Goal: Information Seeking & Learning: Learn about a topic

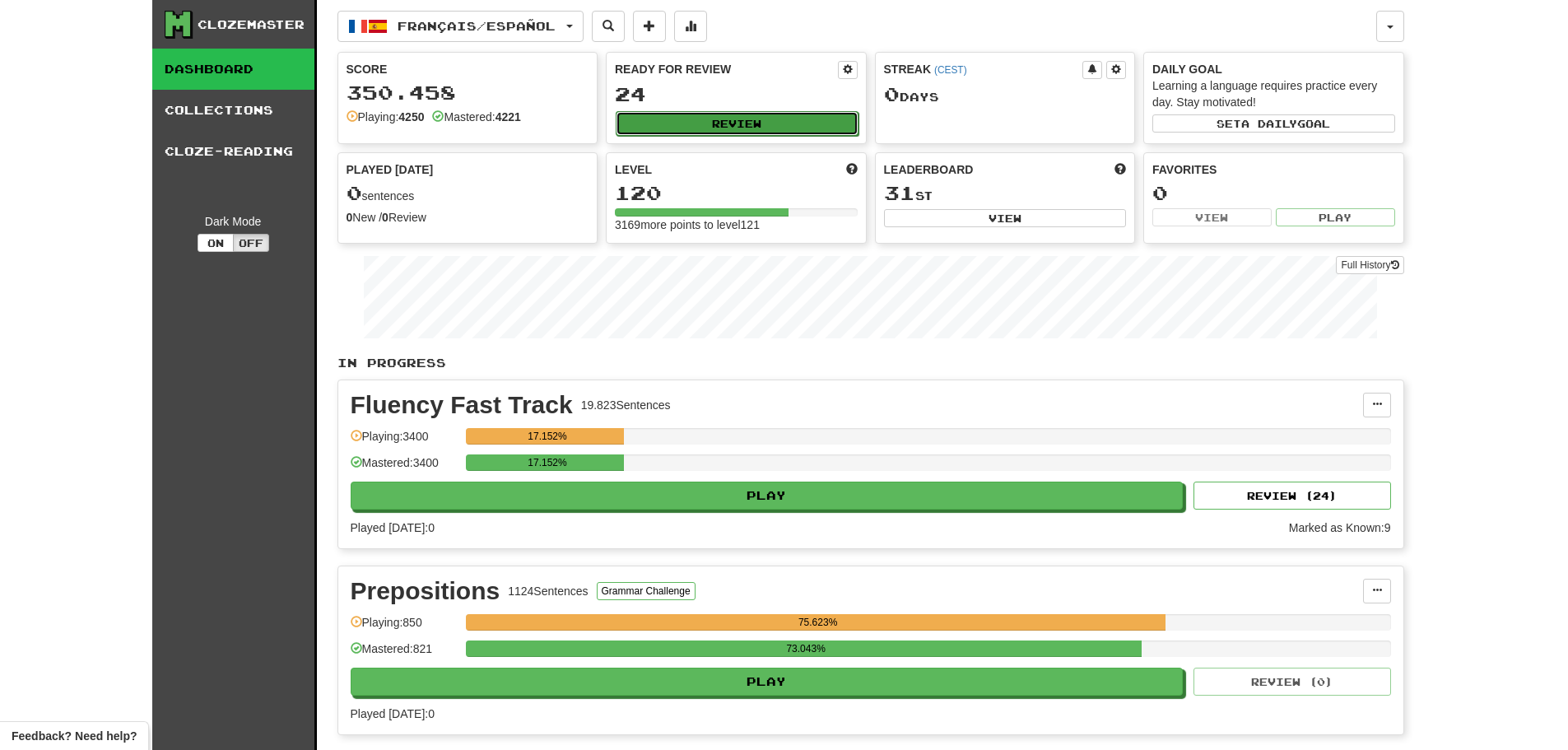
click at [782, 112] on button "Review" at bounding box center [737, 124] width 243 height 25
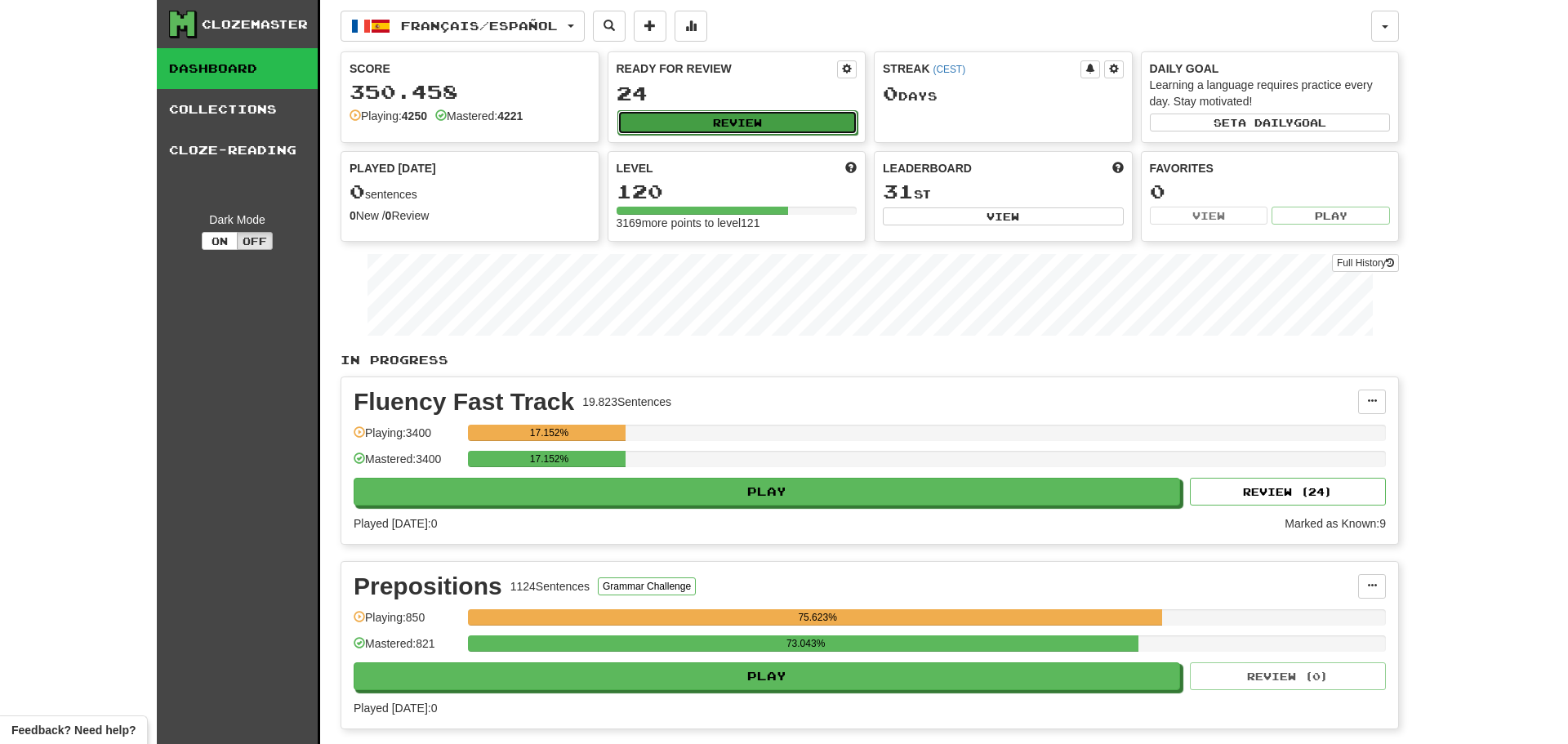
select select "********"
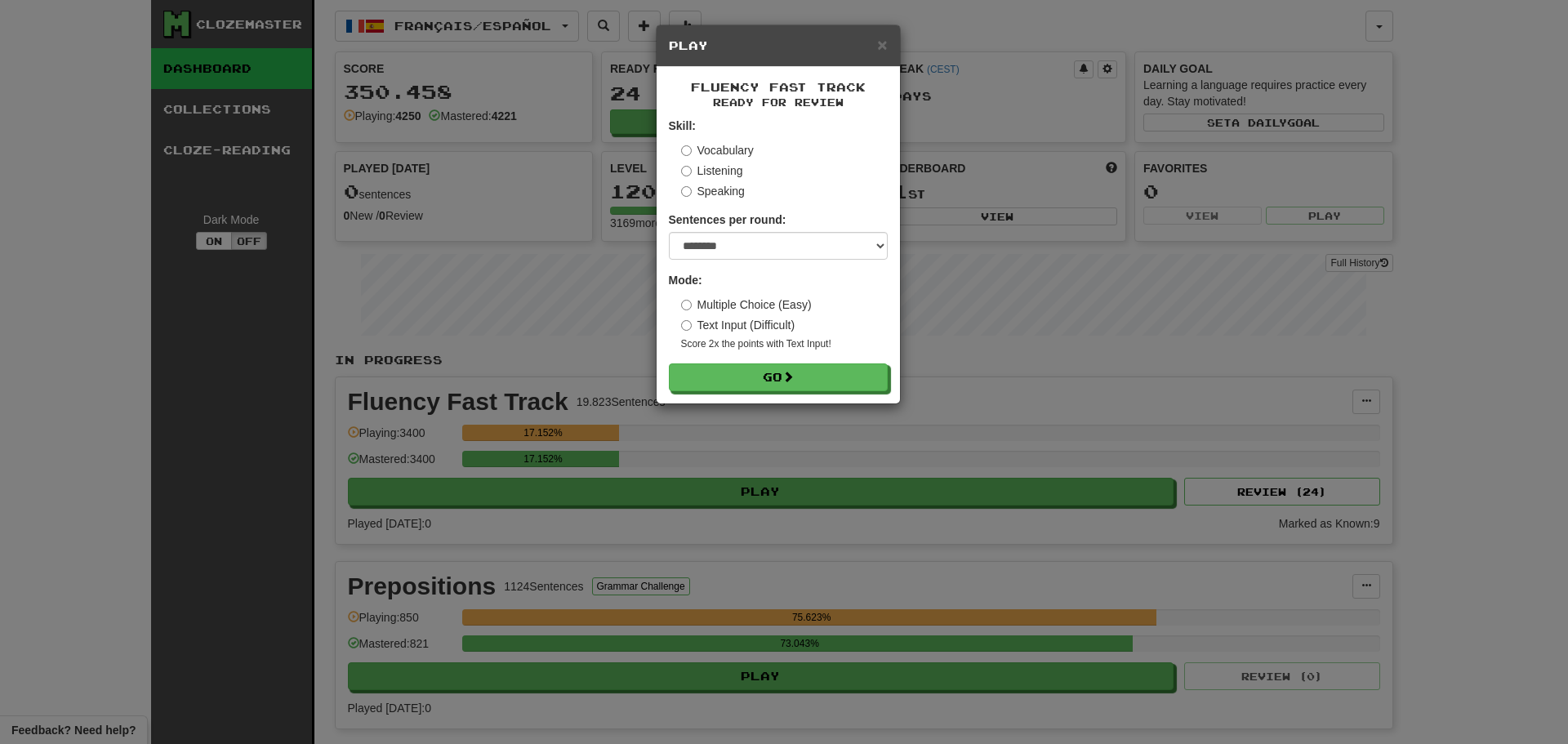
click at [792, 392] on div "Fluency Fast Track Ready for Review Skill: Vocabulary Listening Speaking Senten…" at bounding box center [778, 235] width 244 height 336
click at [794, 382] on span at bounding box center [789, 377] width 12 height 12
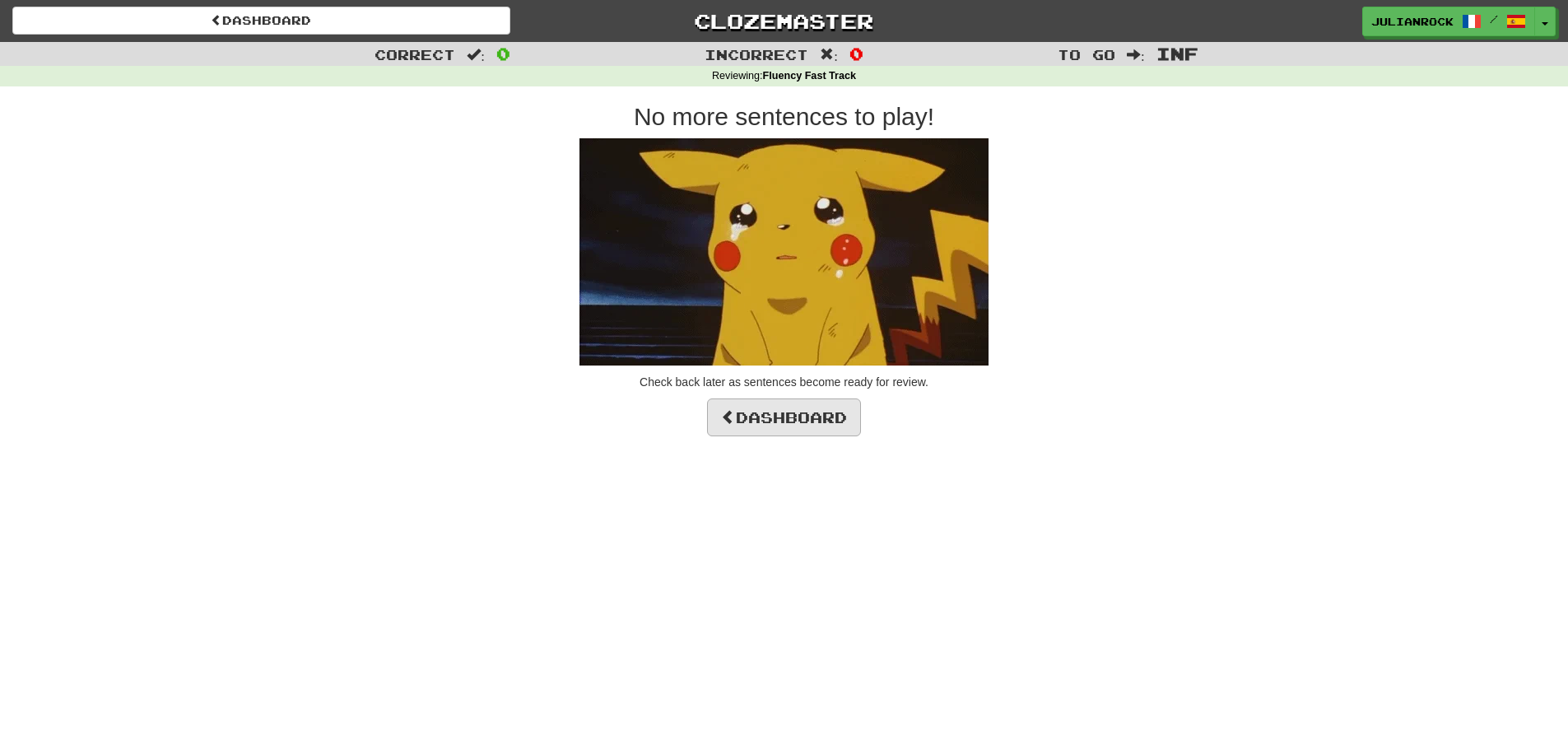
click at [809, 400] on div "No more sentences to play! Check back later as sentences become ready for revie…" at bounding box center [785, 270] width 939 height 334
click at [809, 410] on link "Dashboard" at bounding box center [784, 417] width 154 height 37
